Goal: Information Seeking & Learning: Learn about a topic

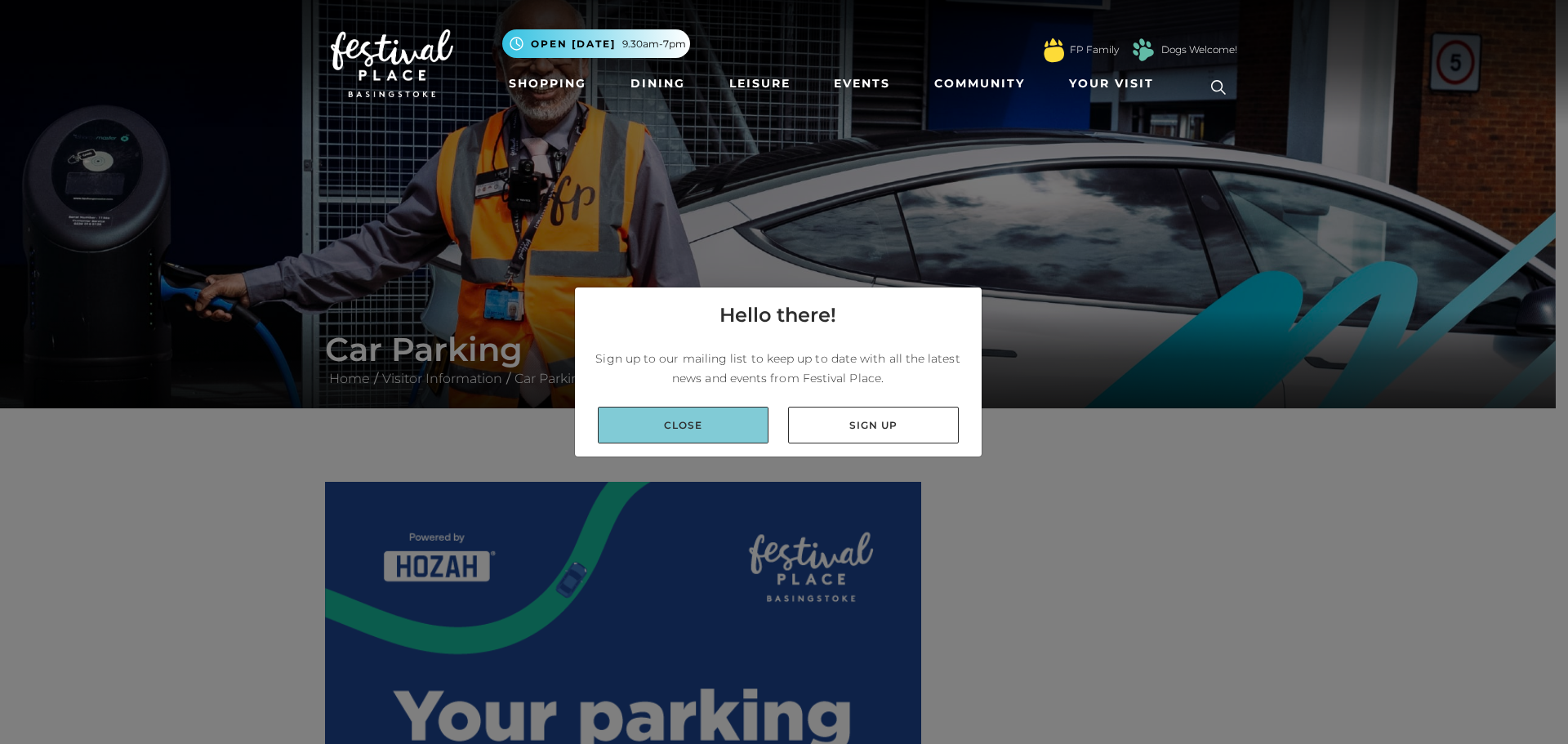
click at [744, 421] on link "Close" at bounding box center [683, 424] width 171 height 37
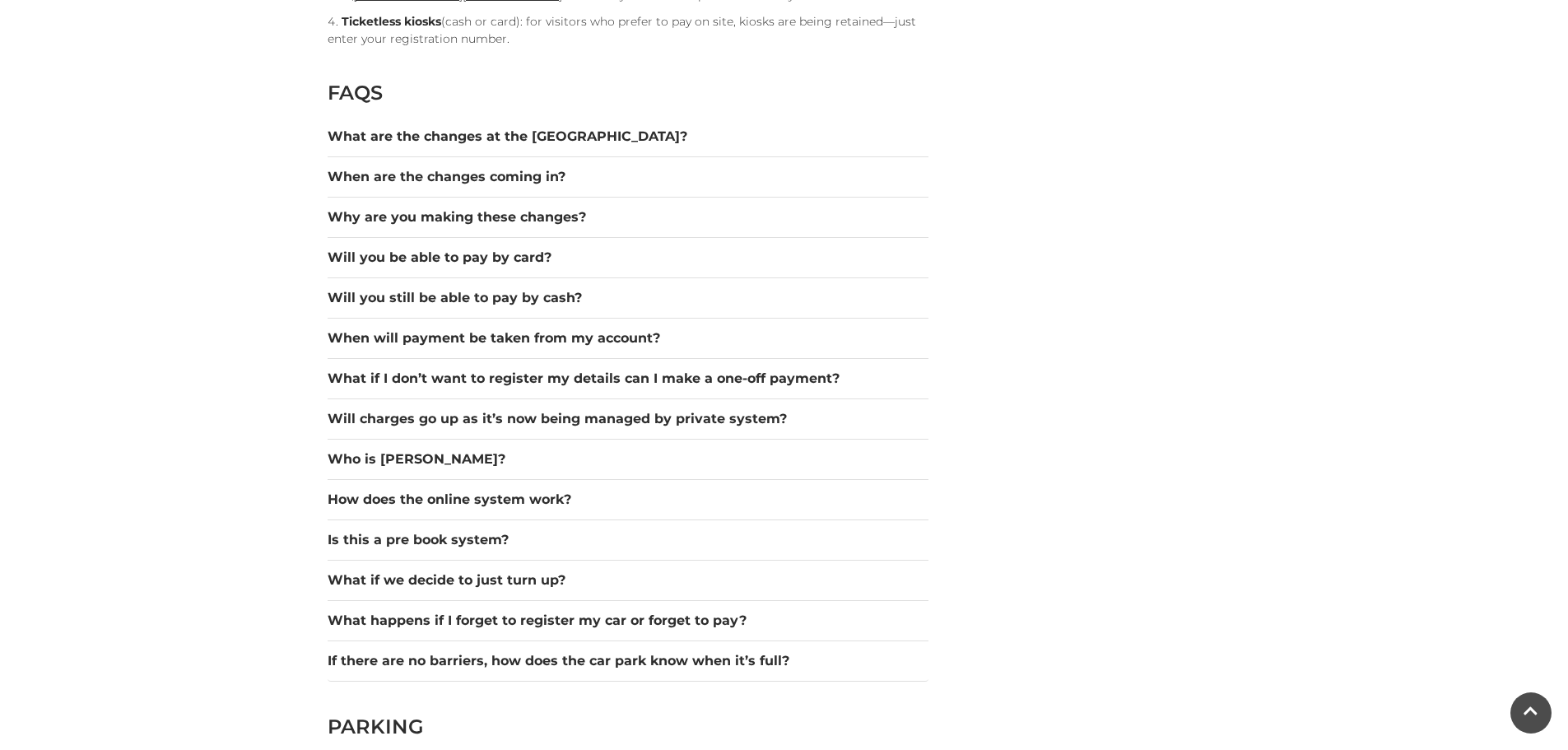
scroll to position [2223, 0]
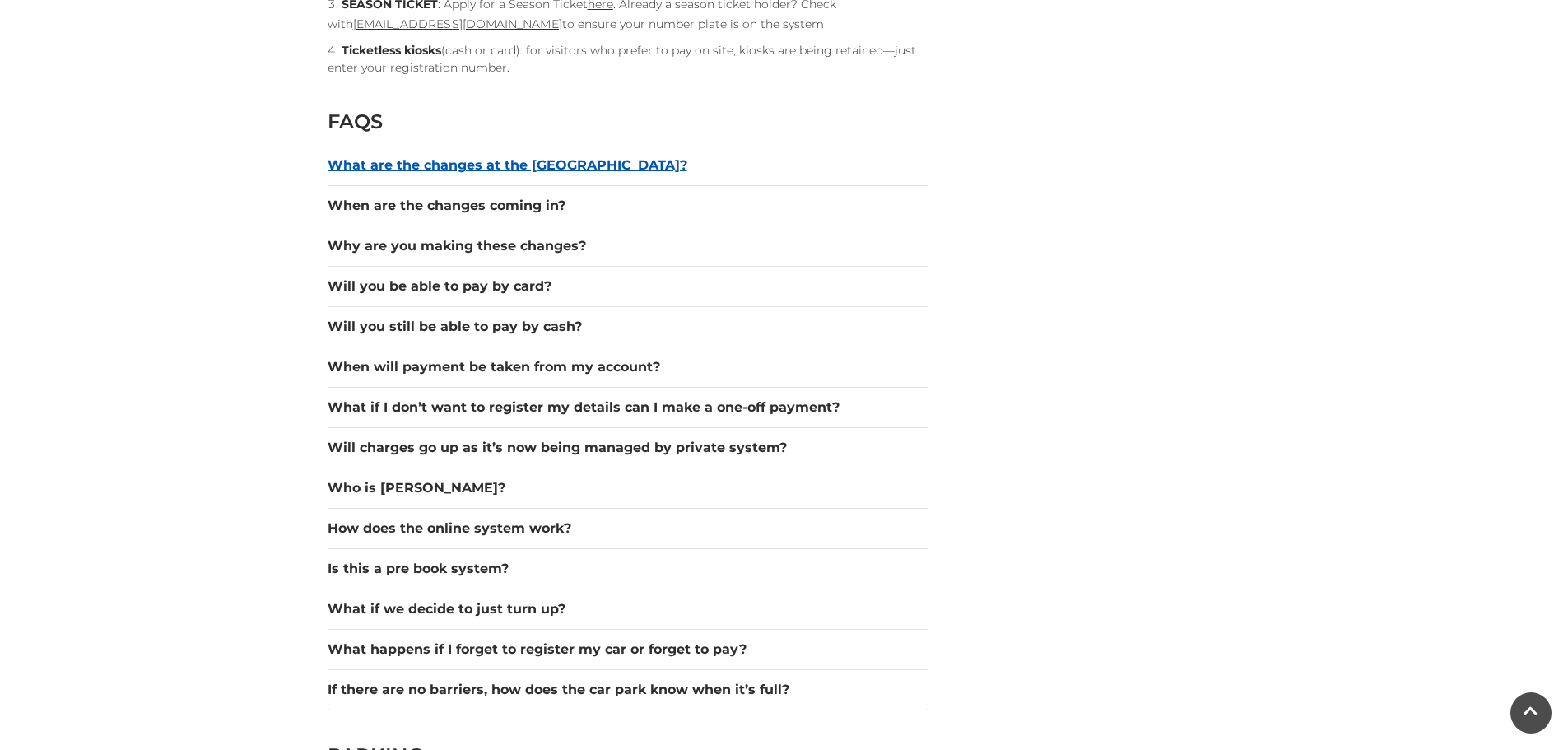
click at [708, 171] on button "What are the changes at the car park?" at bounding box center [627, 165] width 601 height 20
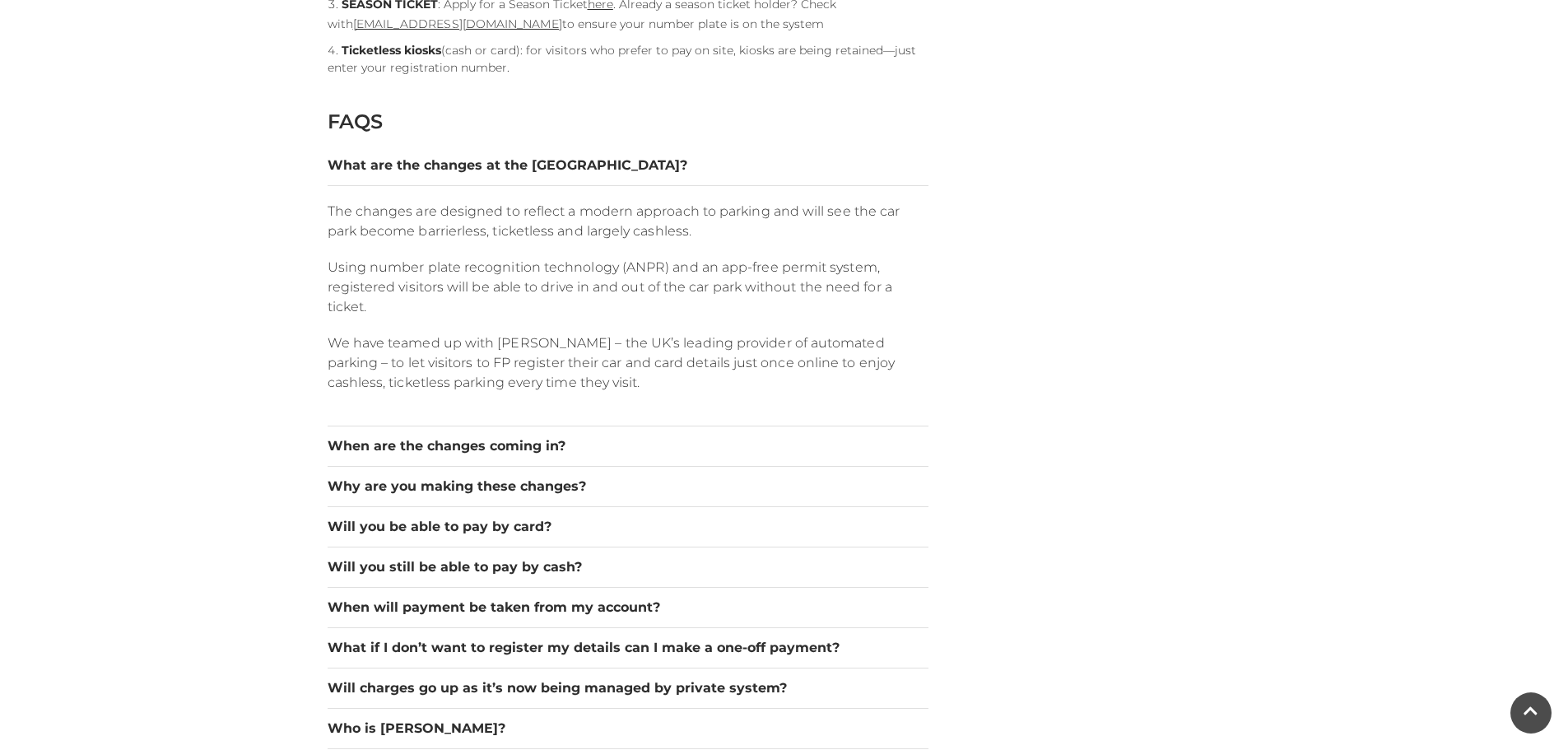
drag, startPoint x: 565, startPoint y: 347, endPoint x: 560, endPoint y: 356, distance: 10.3
drag, startPoint x: 560, startPoint y: 356, endPoint x: 1081, endPoint y: 363, distance: 521.0
click at [1081, 363] on div "HOZAH TICKETLESS PARKING PAYMENT SYSTEM & METHODS OF PAYMENT Autopay (register …" at bounding box center [784, 476] width 938 height 4427
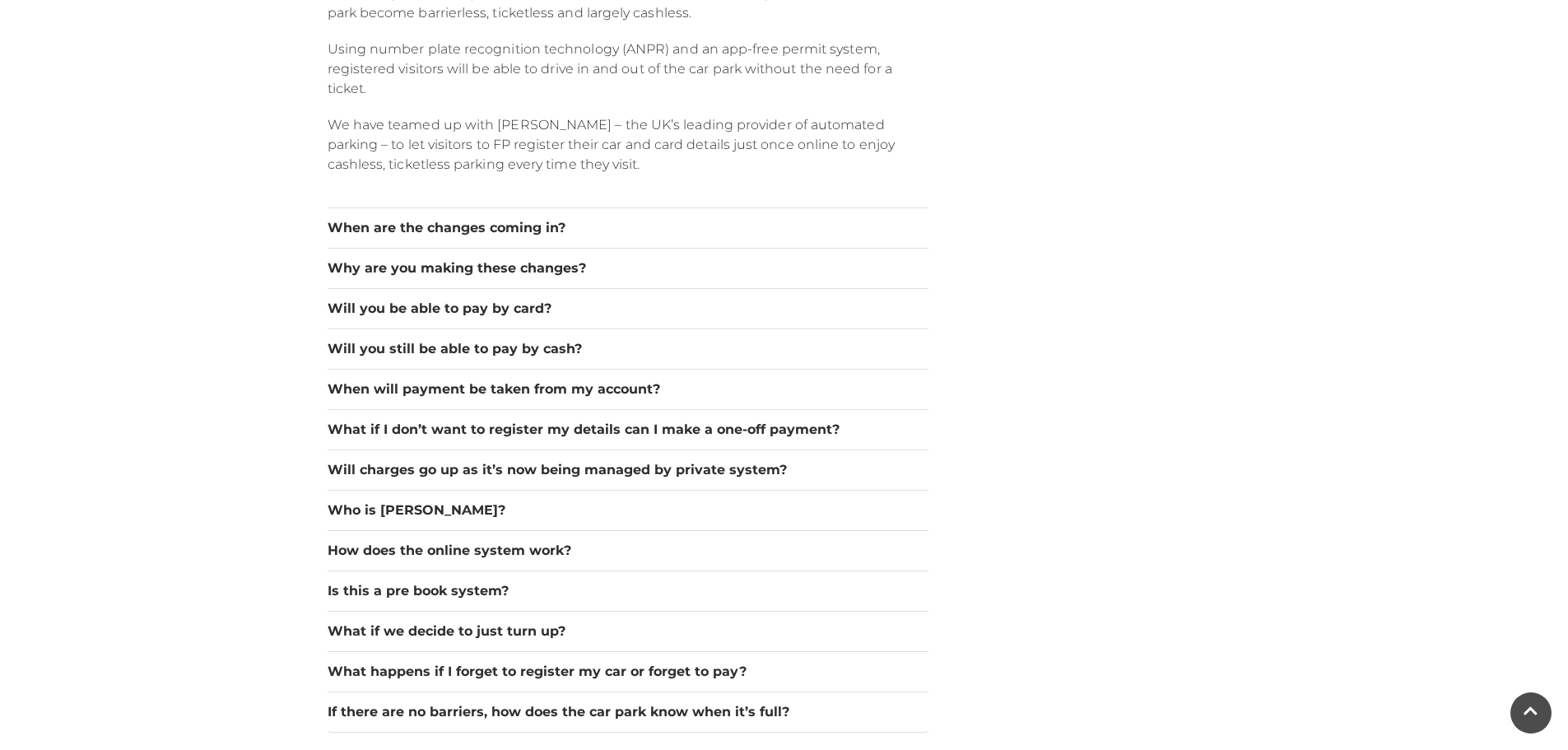
scroll to position [2470, 0]
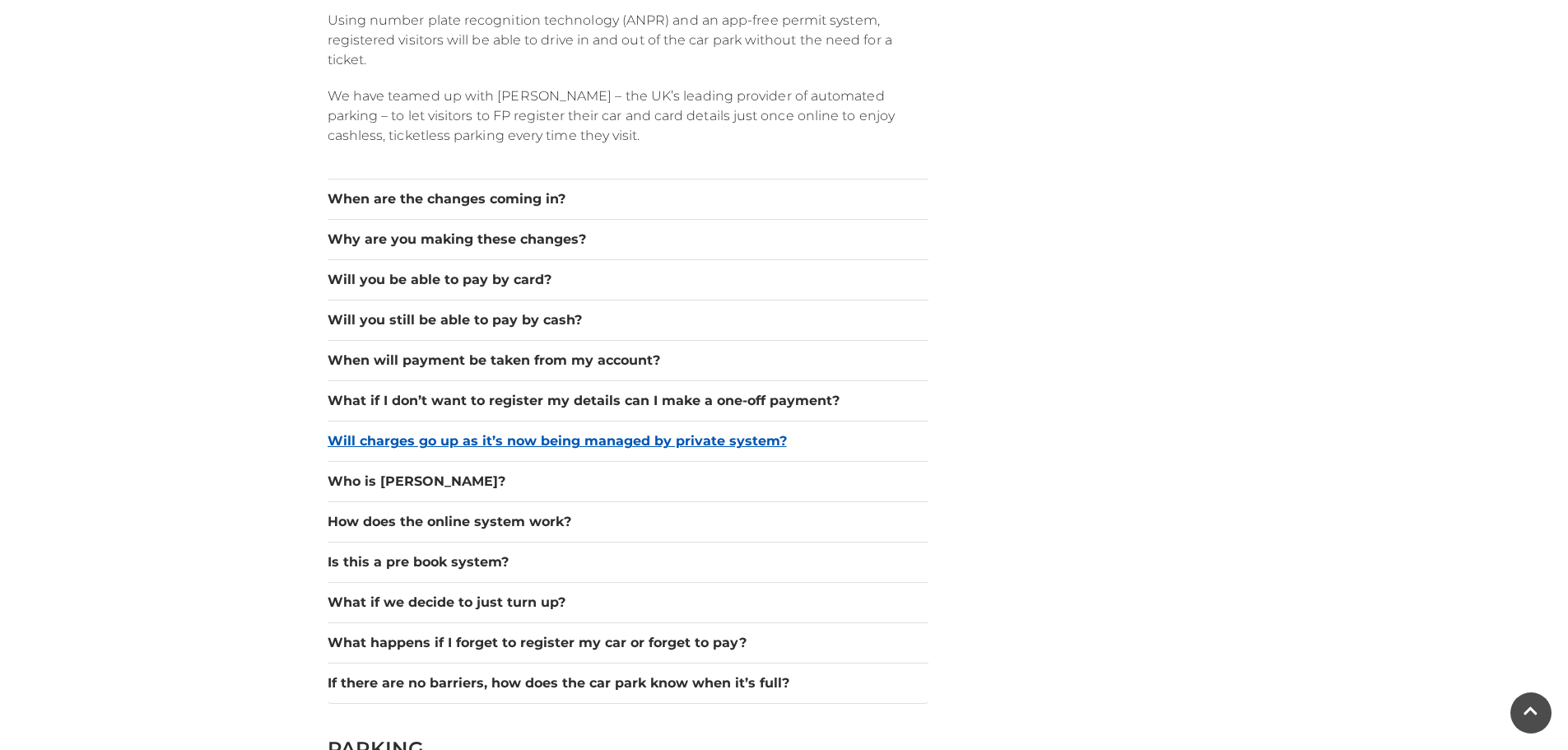
click at [856, 447] on button "Will charges go up as it’s now being managed by private system?" at bounding box center [627, 441] width 601 height 20
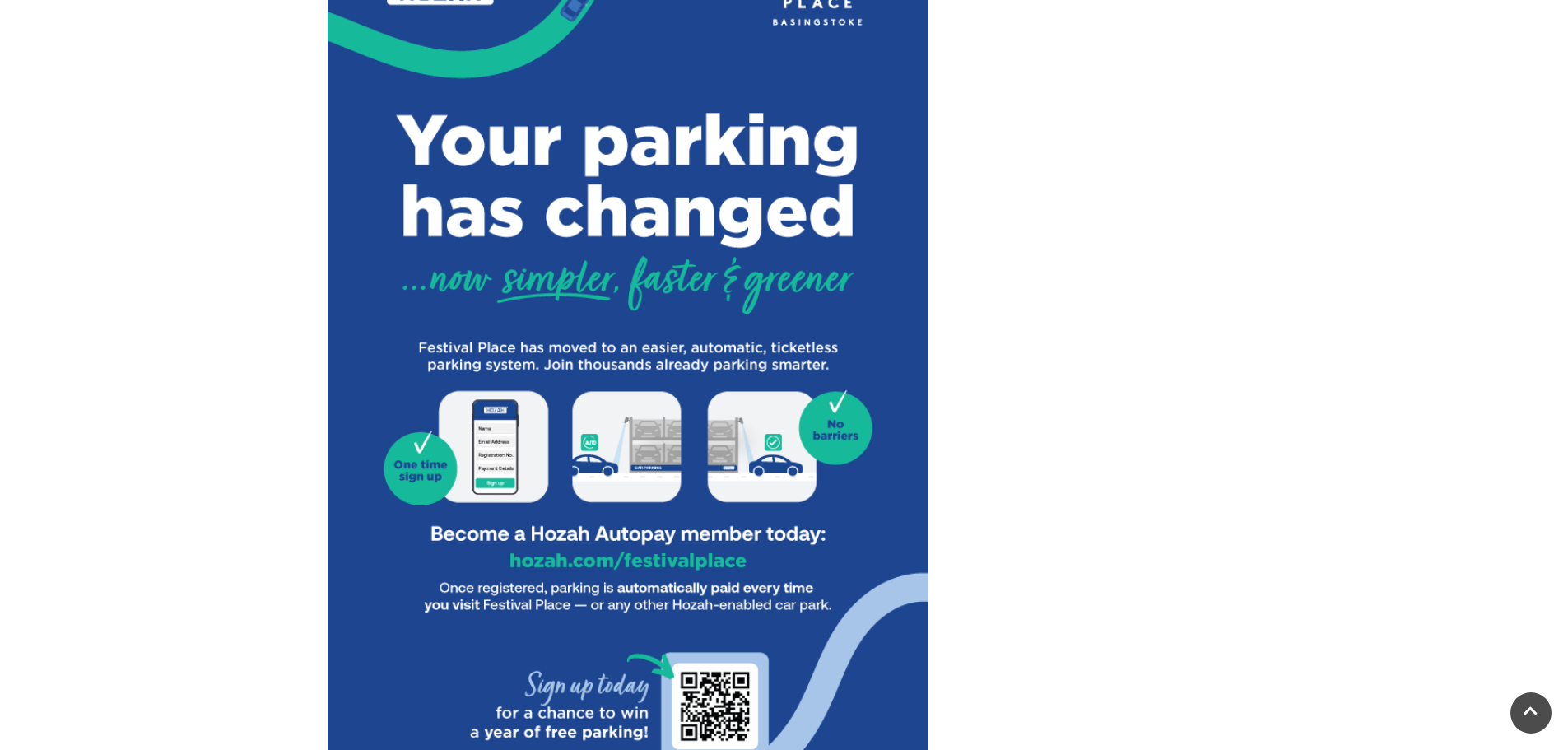
scroll to position [658, 0]
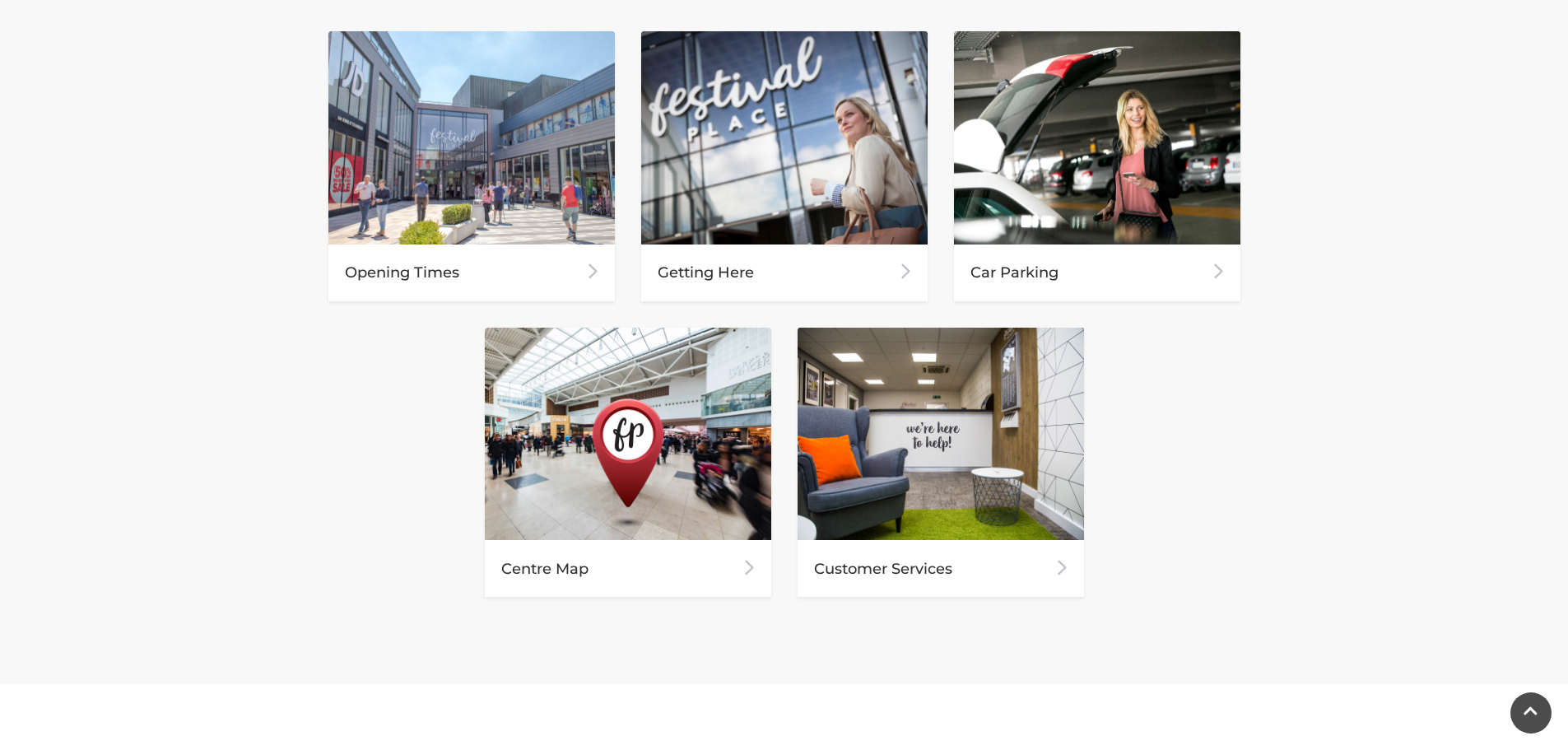
scroll to position [824, 0]
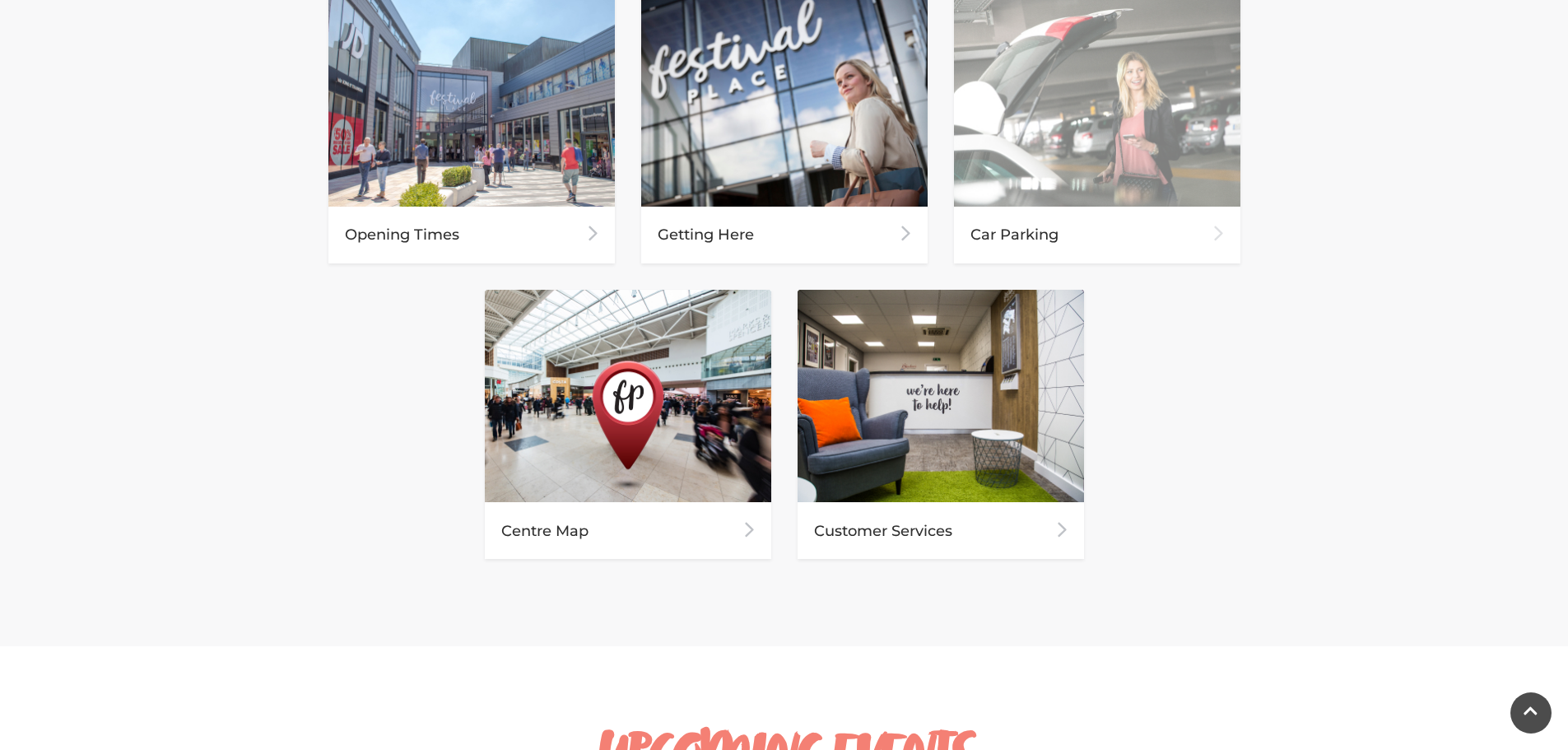
click at [1045, 233] on div "Car Parking" at bounding box center [1097, 235] width 286 height 57
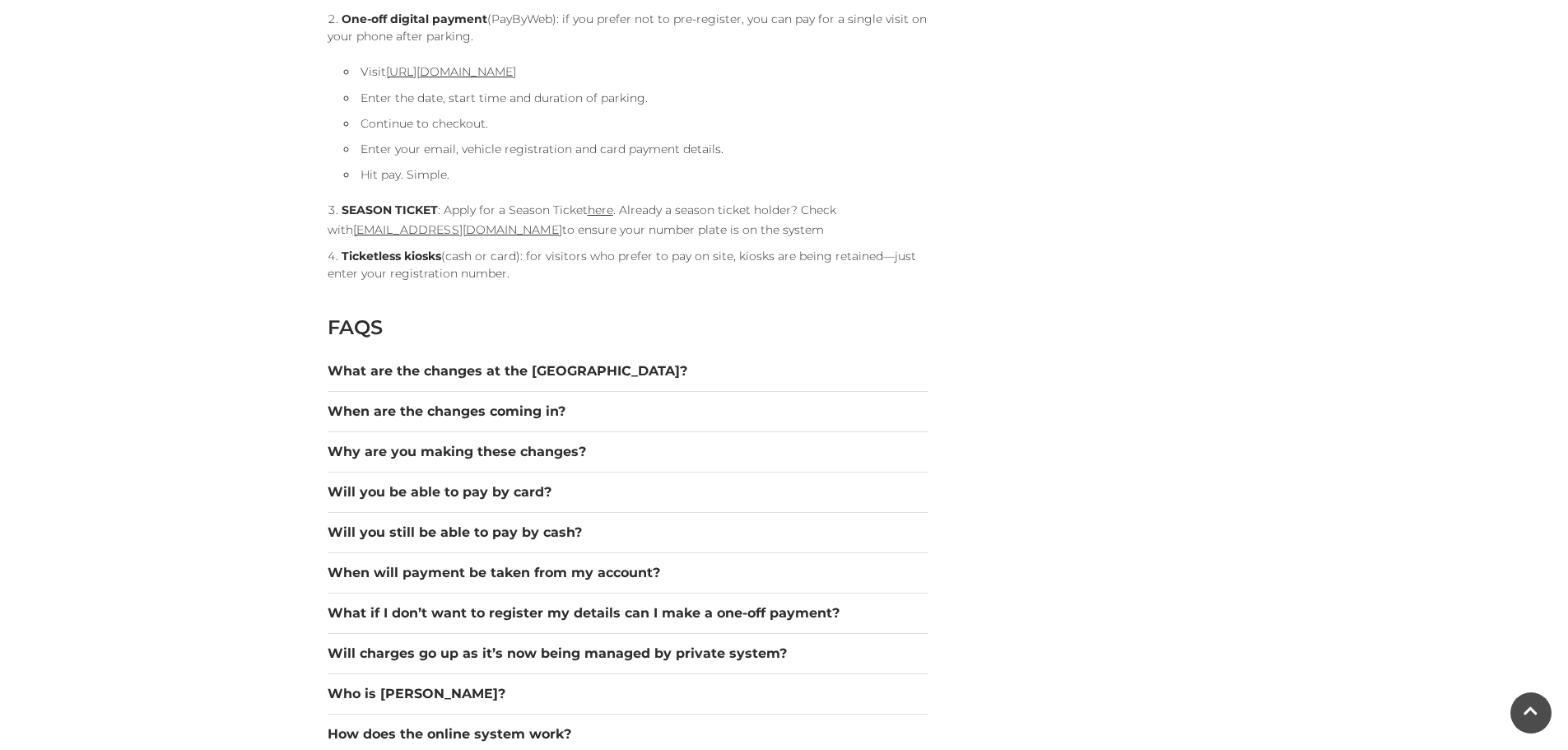
scroll to position [2058, 0]
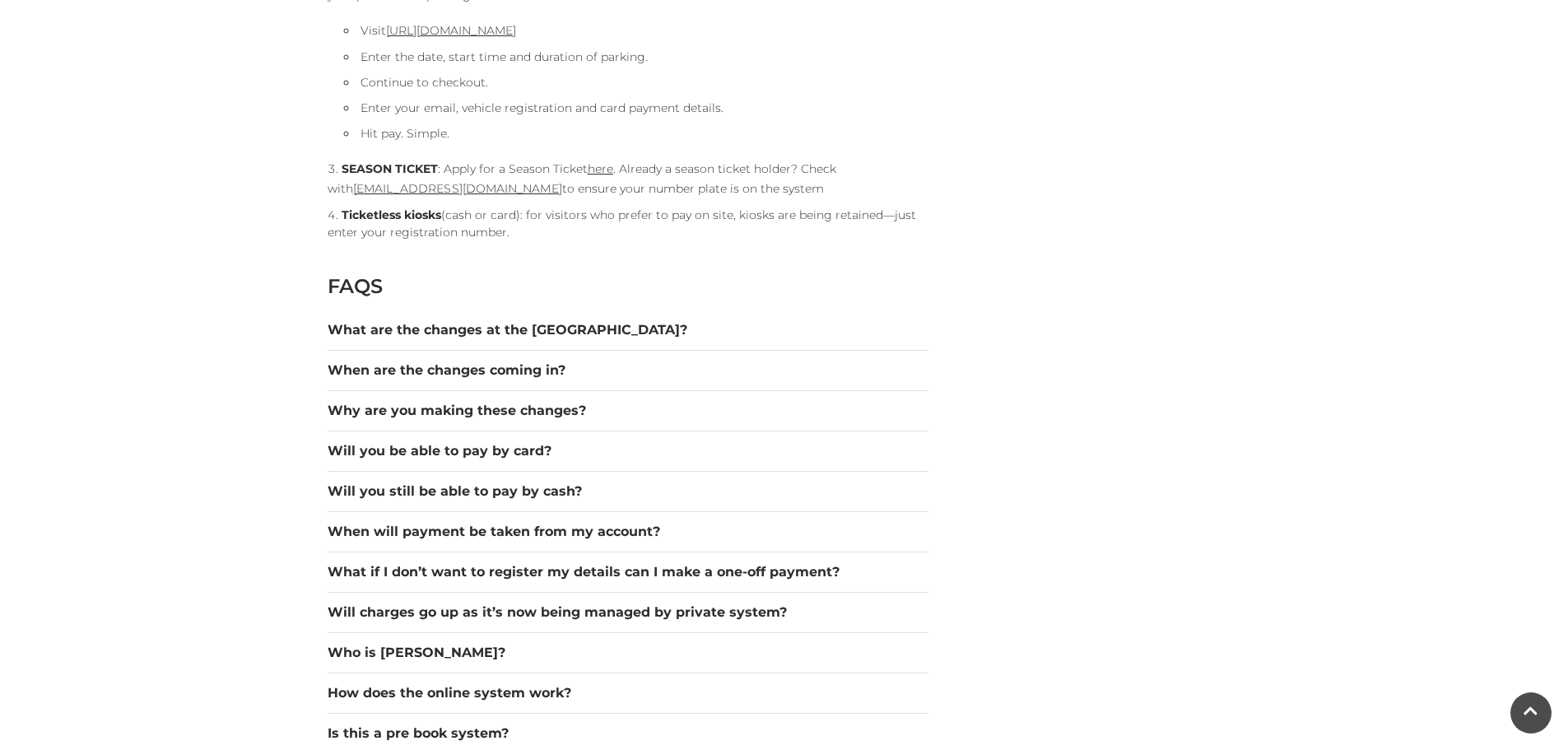
click at [707, 477] on div "Will you still be able to pay by cash?" at bounding box center [627, 491] width 601 height 40
click at [524, 489] on button "Will you still be able to pay by cash?" at bounding box center [627, 491] width 601 height 20
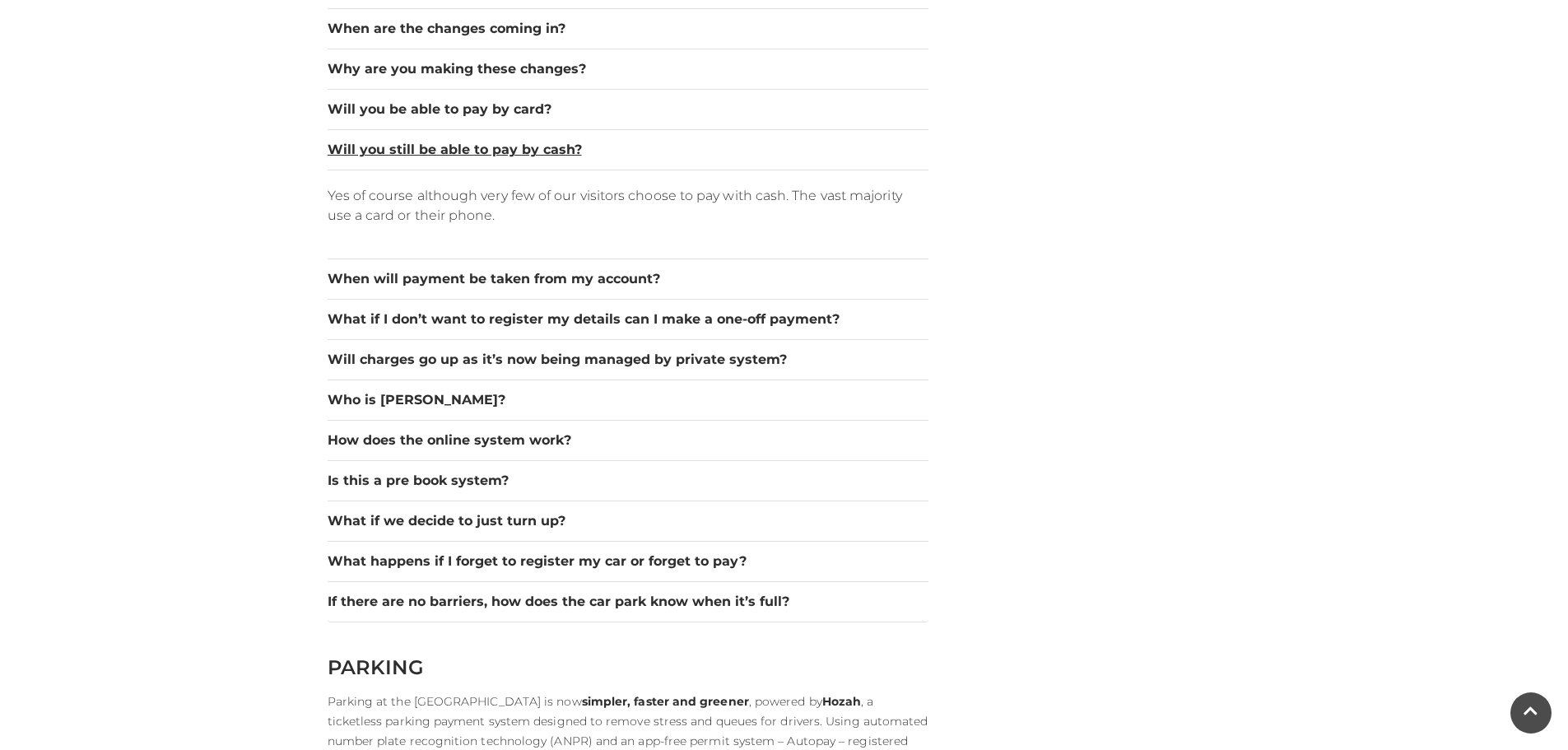
scroll to position [2388, 0]
